Goal: Task Accomplishment & Management: Manage account settings

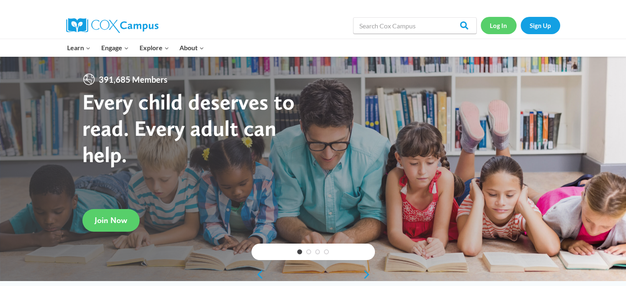
click at [495, 23] on link "Log In" at bounding box center [498, 25] width 36 height 17
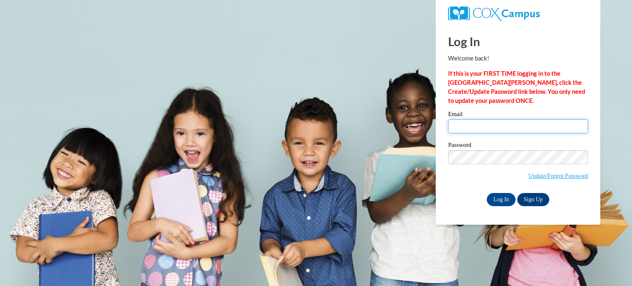
click at [482, 129] on input "Email" at bounding box center [518, 126] width 140 height 14
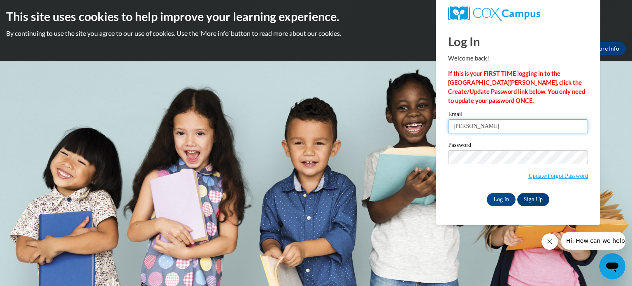
type input "[PERSON_NAME][EMAIL_ADDRESS][PERSON_NAME][DOMAIN_NAME]"
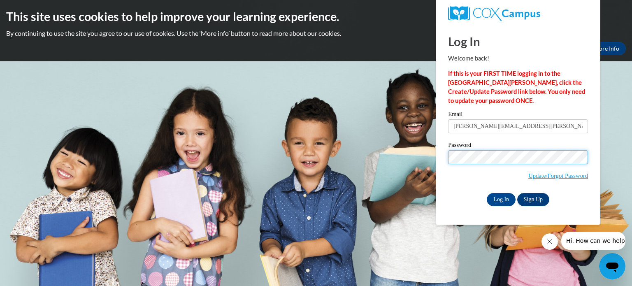
click at [487, 193] on input "Log In" at bounding box center [501, 199] width 29 height 13
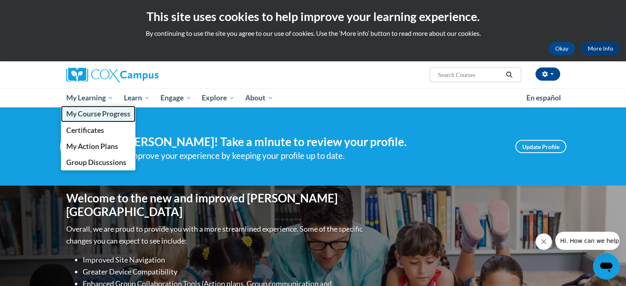
click at [95, 112] on span "My Course Progress" at bounding box center [98, 113] width 64 height 9
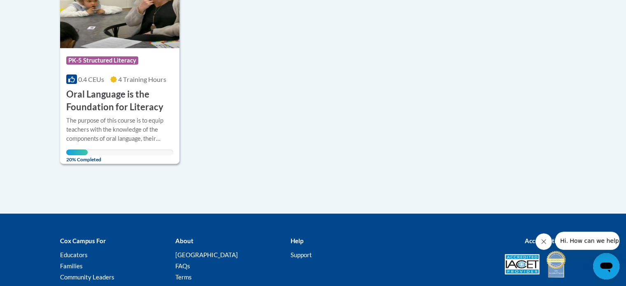
scroll to position [165, 0]
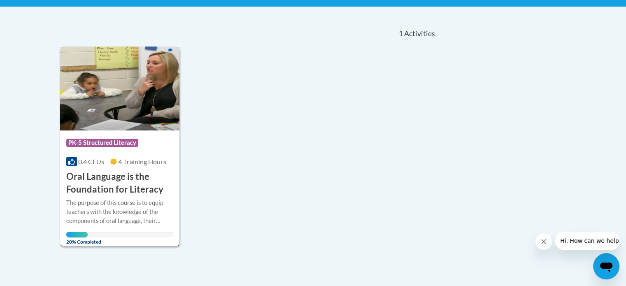
click at [102, 103] on img at bounding box center [120, 88] width 120 height 84
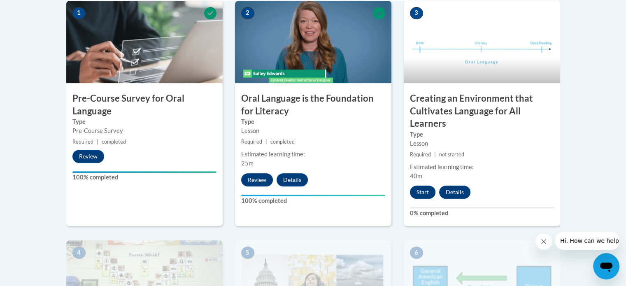
scroll to position [329, 0]
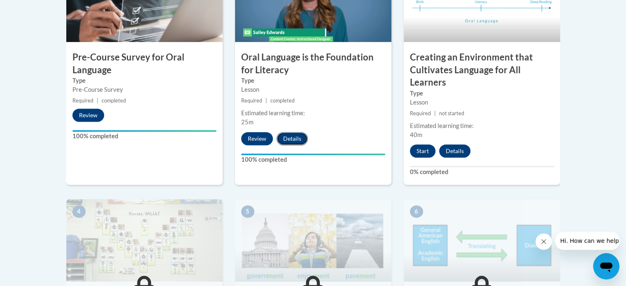
click at [288, 142] on button "Details" at bounding box center [291, 138] width 31 height 13
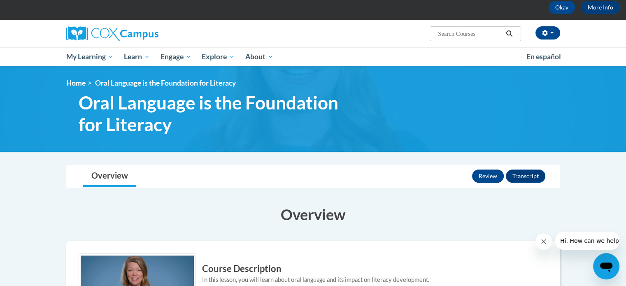
scroll to position [82, 0]
